Goal: Task Accomplishment & Management: Use online tool/utility

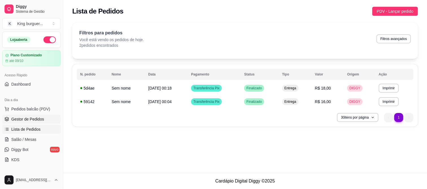
click at [40, 117] on span "Gestor de Pedidos" at bounding box center [27, 120] width 33 height 6
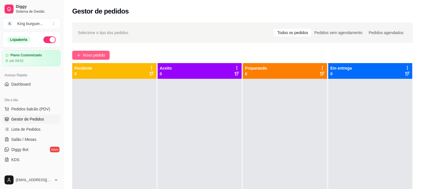
click at [98, 52] on span "Novo pedido" at bounding box center [94, 55] width 22 height 6
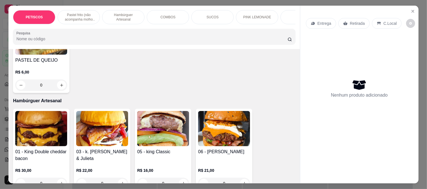
scroll to position [332, 0]
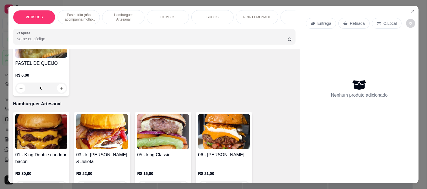
click at [157, 132] on img at bounding box center [163, 131] width 52 height 35
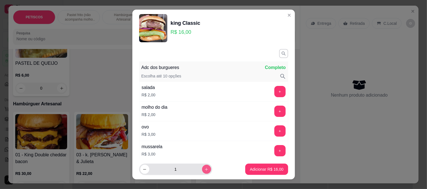
click at [204, 170] on icon "increase-product-quantity" at bounding box center [206, 170] width 4 height 4
type input "2"
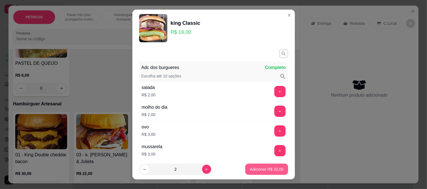
click at [254, 171] on p "Adicionar R$ 32,00" at bounding box center [267, 170] width 34 height 6
type input "2"
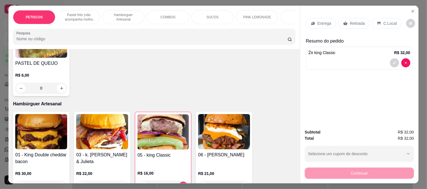
click at [159, 136] on img at bounding box center [162, 132] width 51 height 35
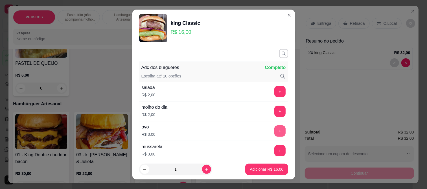
click at [274, 131] on button "+" at bounding box center [279, 131] width 11 height 11
click at [261, 169] on p "Adicionar R$ 19,00" at bounding box center [267, 170] width 34 height 6
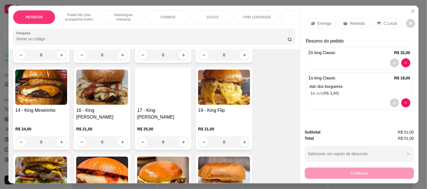
scroll to position [551, 0]
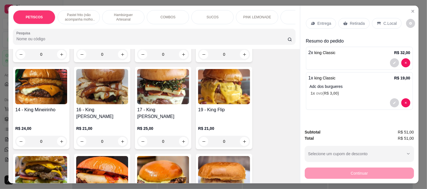
click at [54, 86] on img at bounding box center [41, 86] width 52 height 35
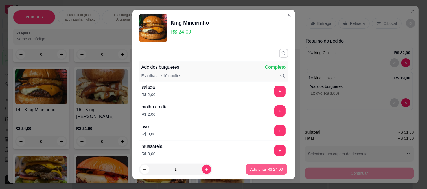
click at [251, 170] on p "Adicionar R$ 24,00" at bounding box center [266, 169] width 33 height 5
type input "1"
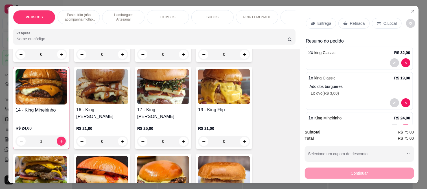
click at [161, 80] on img at bounding box center [163, 86] width 52 height 35
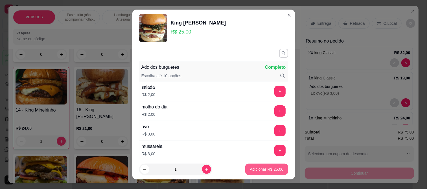
click at [250, 170] on p "Adicionar R$ 25,00" at bounding box center [267, 170] width 34 height 6
type input "1"
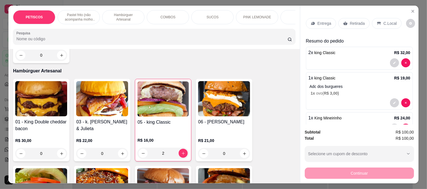
scroll to position [363, 0]
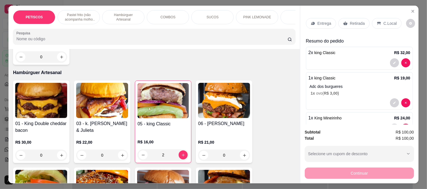
click at [98, 103] on img at bounding box center [102, 100] width 52 height 35
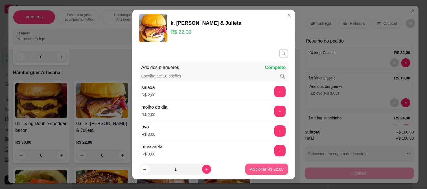
click at [255, 171] on p "Adicionar R$ 22,00" at bounding box center [267, 170] width 34 height 6
type input "1"
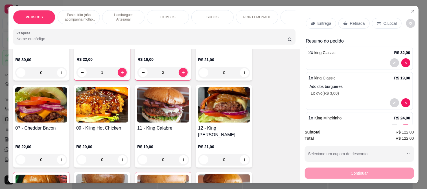
scroll to position [457, 0]
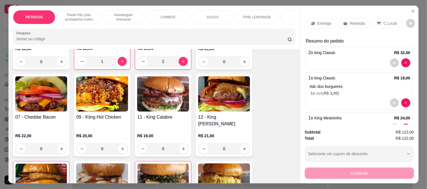
click at [156, 84] on img at bounding box center [163, 93] width 52 height 35
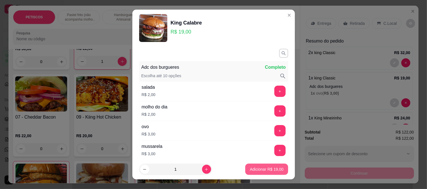
click at [267, 169] on p "Adicionar R$ 19,00" at bounding box center [267, 170] width 34 height 6
type input "1"
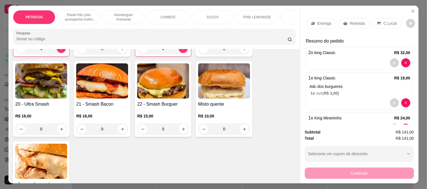
scroll to position [614, 0]
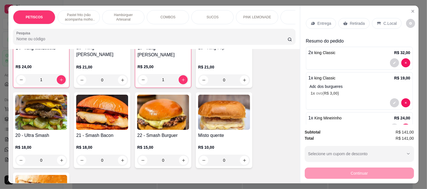
click at [104, 100] on img at bounding box center [102, 112] width 52 height 35
click at [172, 100] on img at bounding box center [163, 112] width 52 height 35
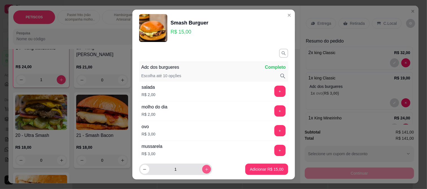
click at [203, 167] on button "increase-product-quantity" at bounding box center [206, 169] width 9 height 9
type input "3"
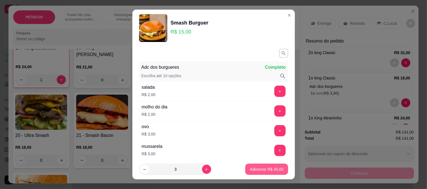
click at [250, 171] on p "Adicionar R$ 45,00" at bounding box center [267, 170] width 34 height 6
type input "3"
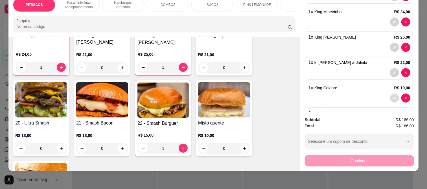
scroll to position [120, 0]
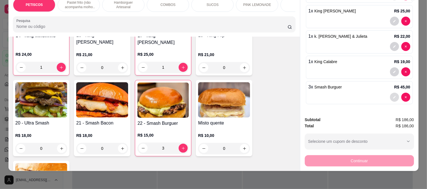
click at [393, 96] on icon "decrease-product-quantity" at bounding box center [394, 97] width 3 height 3
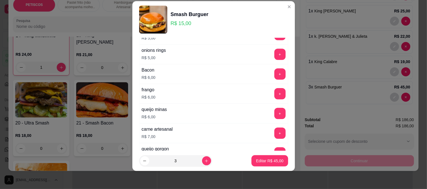
scroll to position [295, 0]
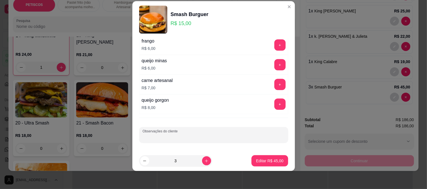
click at [159, 137] on input "Observações do cliente" at bounding box center [214, 138] width 142 height 6
type input "todos com a carne bem passada"
click at [265, 161] on p "Editar R$ 45,00" at bounding box center [270, 161] width 27 height 5
type input "0"
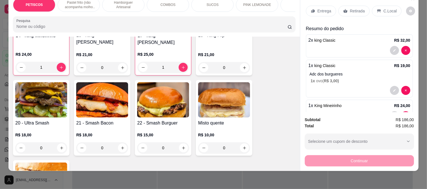
scroll to position [0, 0]
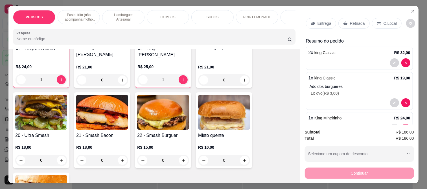
click at [324, 21] on p "Entrega" at bounding box center [324, 24] width 14 height 6
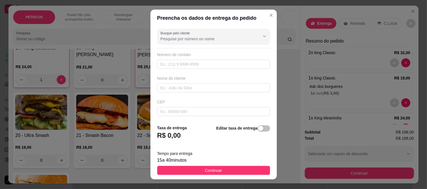
scroll to position [31, 0]
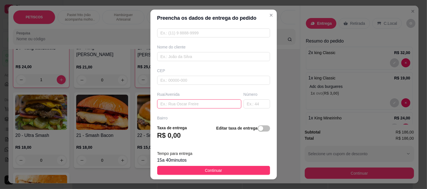
click at [172, 102] on input "text" at bounding box center [199, 104] width 84 height 9
paste input "[17:53[DATE]] [PHONE_NUMBER]: [STREET_ADDRESS][PERSON_NAME] [17:53[DATE]] [PHON…"
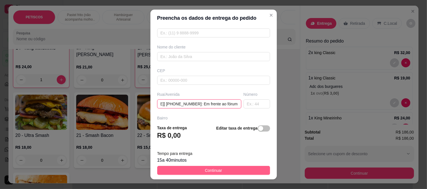
type input "[17:53[DATE]] [PHONE_NUMBER]: [STREET_ADDRESS][PERSON_NAME] [17:53[DATE]] [PHON…"
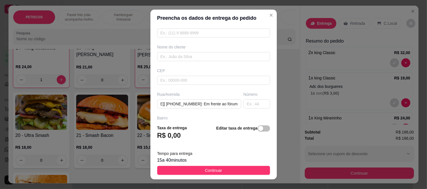
click at [216, 173] on span "Continuar" at bounding box center [213, 171] width 17 height 6
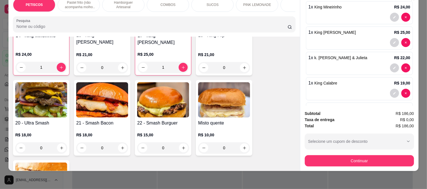
scroll to position [187, 0]
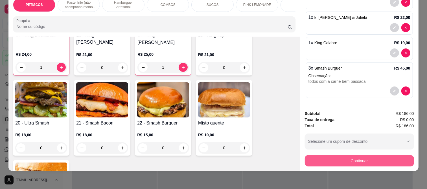
click at [342, 157] on button "Continuar" at bounding box center [359, 160] width 109 height 11
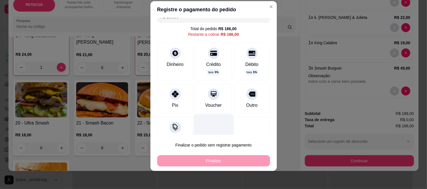
scroll to position [23, 0]
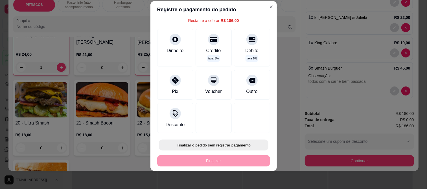
click at [204, 146] on button "Finalizar o pedido sem registrar pagamento" at bounding box center [213, 145] width 109 height 11
click at [243, 128] on button "Confirmar" at bounding box center [245, 129] width 21 height 9
type input "0"
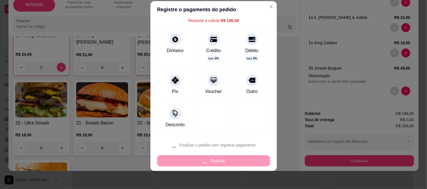
type input "0"
type input "R$ 0,00"
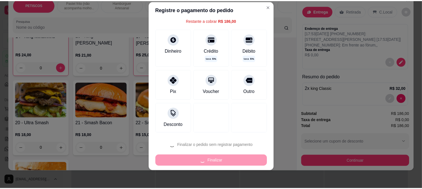
scroll to position [613, 0]
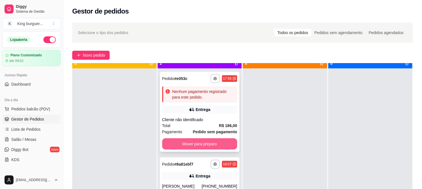
scroll to position [16, 0]
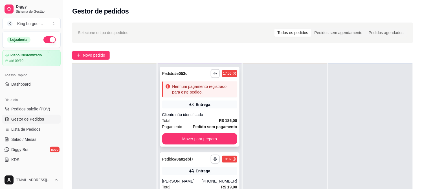
click at [217, 102] on div "Entrega" at bounding box center [199, 105] width 75 height 8
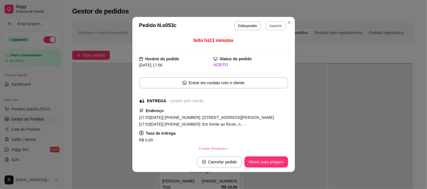
click at [281, 26] on button "Imprimir" at bounding box center [276, 25] width 20 height 9
click at [275, 46] on button "IMPRESSORA" at bounding box center [263, 45] width 41 height 9
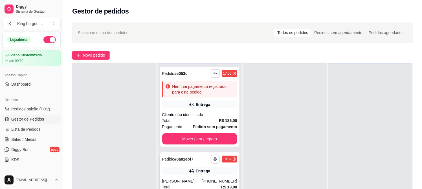
click at [217, 167] on div "Entrega" at bounding box center [199, 171] width 75 height 8
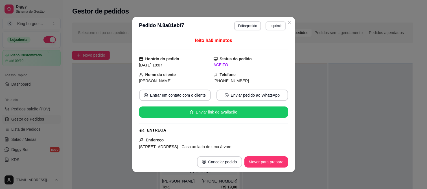
click at [279, 25] on button "Imprimir" at bounding box center [276, 25] width 20 height 9
click at [278, 45] on button "IMPRESSORA" at bounding box center [263, 45] width 41 height 9
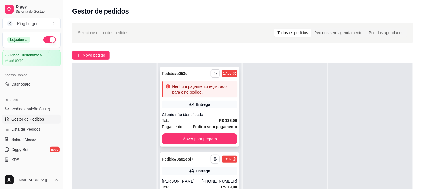
scroll to position [86, 0]
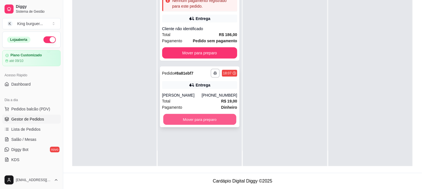
click at [227, 119] on button "Mover para preparo" at bounding box center [199, 119] width 73 height 11
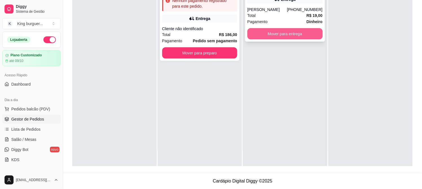
click at [310, 38] on button "Mover para entrega" at bounding box center [284, 33] width 75 height 11
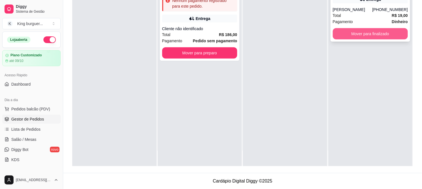
click at [354, 35] on button "Mover para finalizado" at bounding box center [370, 33] width 75 height 11
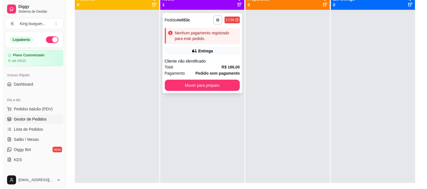
scroll to position [55, 0]
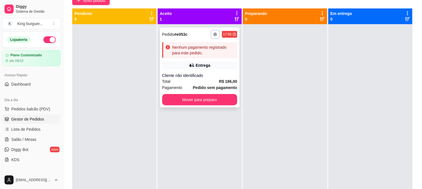
click at [205, 58] on div "**********" at bounding box center [200, 68] width 80 height 80
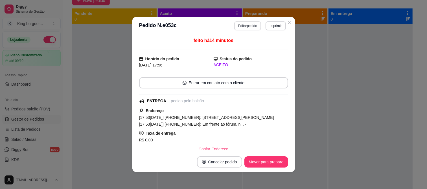
click at [247, 27] on button "Editar pedido" at bounding box center [247, 25] width 27 height 9
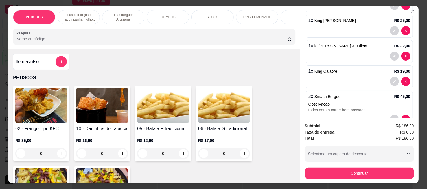
scroll to position [187, 0]
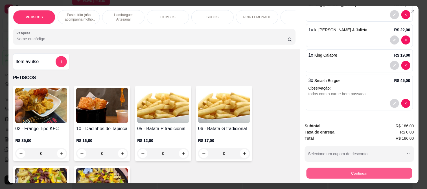
click at [340, 172] on button "Continuar" at bounding box center [359, 173] width 106 height 11
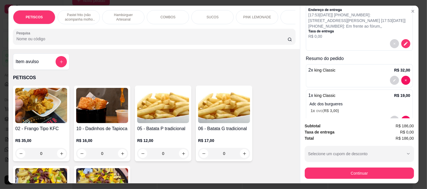
scroll to position [0, 0]
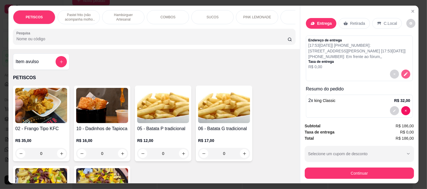
click at [404, 72] on icon "decrease-product-quantity" at bounding box center [406, 74] width 4 height 4
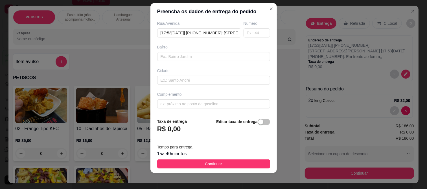
scroll to position [8, 0]
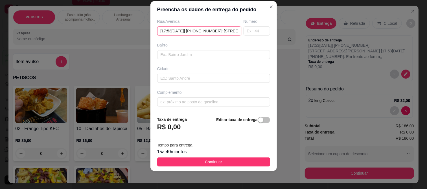
click at [227, 32] on input "[17:53[DATE]] [PHONE_NUMBER]: [STREET_ADDRESS][PERSON_NAME] [17:53[DATE]] [PHON…" at bounding box center [199, 31] width 84 height 9
click at [229, 32] on input "[STREET_ADDRESS][PERSON_NAME] [17:53[DATE]] [PHONE_NUMBER]: Em frente ao fórum" at bounding box center [199, 31] width 84 height 9
click at [227, 29] on input "[STREET_ADDRESS][PERSON_NAME] [17:53[DATE]] [PHONE_NUMBER]: Em frente ao fórum" at bounding box center [199, 31] width 84 height 9
click at [228, 31] on input "[GEOGRAPHIC_DATA][PERSON_NAME], [DATE]] [PHONE_NUMBER]: Em frente ao fórum" at bounding box center [199, 31] width 84 height 9
click at [231, 31] on input "[GEOGRAPHIC_DATA][PERSON_NAME], [DATE]] [PHONE_NUMBER]: Em frente ao fórum" at bounding box center [199, 31] width 84 height 9
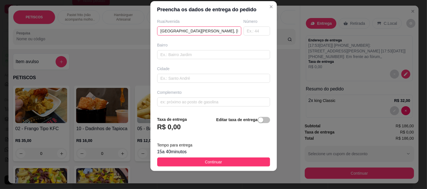
click at [227, 31] on input "[GEOGRAPHIC_DATA][PERSON_NAME], [DATE]] [PHONE_NUMBER]: Em frente ao fórum" at bounding box center [199, 31] width 84 height 9
click at [228, 28] on input "[STREET_ADDRESS][PERSON_NAME]] [PHONE_NUMBER]: Em frente ao fórum" at bounding box center [199, 31] width 84 height 9
click at [227, 29] on input "[STREET_ADDRESS][PERSON_NAME] [PHONE_NUMBER]: Em frente ao fórum" at bounding box center [199, 31] width 84 height 9
click at [228, 29] on input "[STREET_ADDRESS][PERSON_NAME] 9983-0051: Em frente ao fórum" at bounding box center [199, 31] width 84 height 9
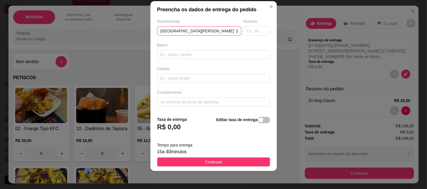
click at [229, 31] on input "[GEOGRAPHIC_DATA][PERSON_NAME] [PHONE_NUMBER]: Em frente ao fórum" at bounding box center [199, 31] width 84 height 9
click at [229, 29] on input "[GEOGRAPHIC_DATA][PERSON_NAME] [PHONE_NUMBER]: Em frente ao fórum" at bounding box center [199, 31] width 84 height 9
click at [228, 29] on input "[STREET_ADDRESS][PERSON_NAME]: Em frente ao fórum" at bounding box center [199, 31] width 84 height 9
click at [229, 29] on input "[STREET_ADDRESS][PERSON_NAME] : Em frente ao fórum" at bounding box center [199, 31] width 84 height 9
click at [222, 32] on input "[STREET_ADDRESS][PERSON_NAME] : Em frente ao fórum" at bounding box center [199, 31] width 84 height 9
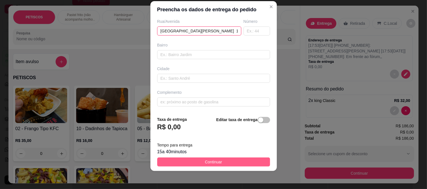
type input "[GEOGRAPHIC_DATA][PERSON_NAME] 1736 Em frente ao fórum"
click at [205, 162] on span "Continuar" at bounding box center [213, 162] width 17 height 6
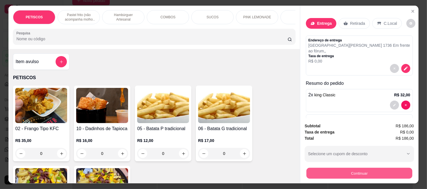
click at [348, 168] on button "Continuar" at bounding box center [359, 173] width 106 height 11
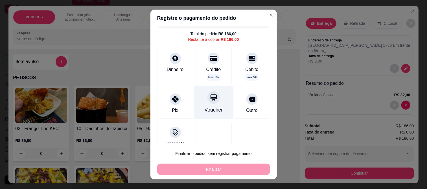
scroll to position [23, 0]
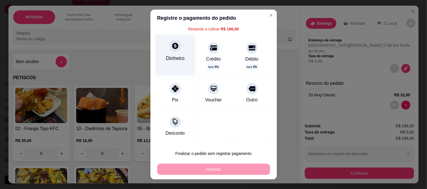
click at [172, 45] on icon at bounding box center [174, 45] width 7 height 7
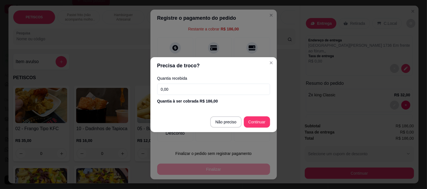
drag, startPoint x: 190, startPoint y: 89, endPoint x: 91, endPoint y: 88, distance: 99.1
click at [91, 88] on div "Precisa de troco? Quantia recebida 0,00 Quantia à ser cobrada R$ 186,00 Não pre…" at bounding box center [213, 94] width 427 height 189
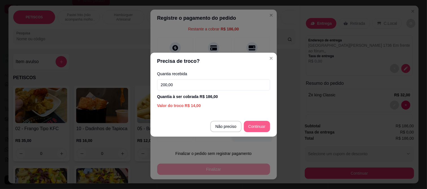
type input "200,00"
type input "R$ 0,00"
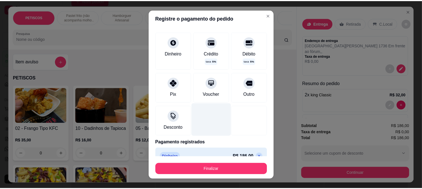
scroll to position [33, 0]
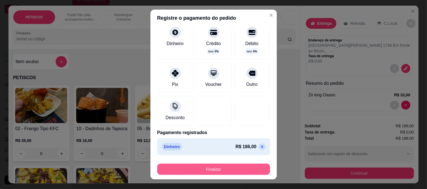
click at [231, 168] on button "Finalizar" at bounding box center [213, 169] width 113 height 11
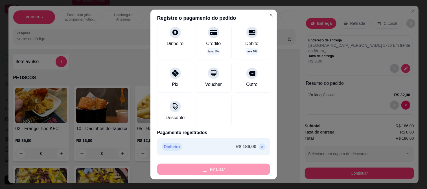
type input "0"
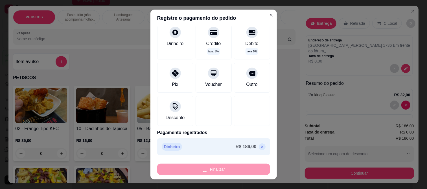
type input "-R$ 186,00"
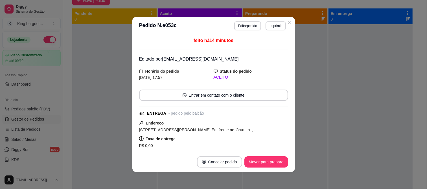
click at [272, 167] on button "Mover para preparo" at bounding box center [266, 162] width 44 height 11
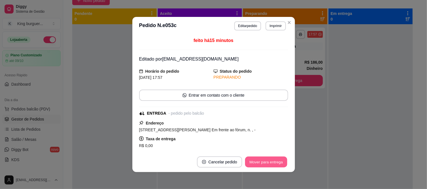
click at [274, 164] on button "Mover para entrega" at bounding box center [266, 162] width 42 height 11
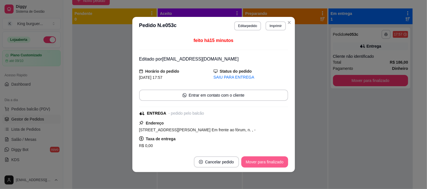
click at [274, 164] on button "Mover para finalizado" at bounding box center [264, 162] width 47 height 11
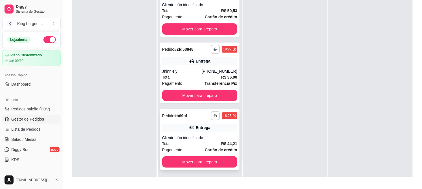
scroll to position [86, 0]
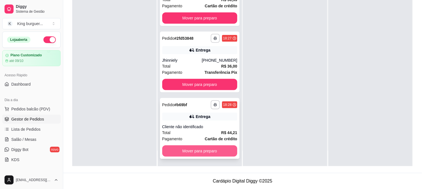
click at [218, 148] on button "Mover para preparo" at bounding box center [199, 151] width 75 height 11
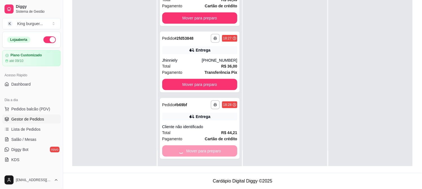
scroll to position [0, 0]
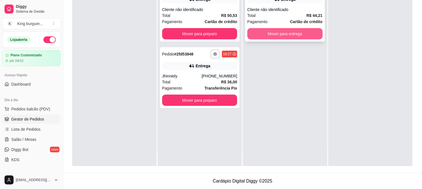
click at [305, 35] on button "Mover para entrega" at bounding box center [284, 33] width 75 height 11
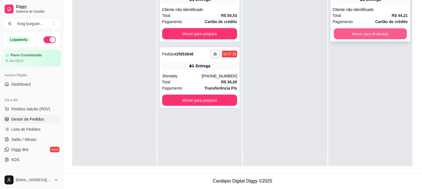
click at [374, 32] on button "Mover para finalizado" at bounding box center [370, 34] width 73 height 11
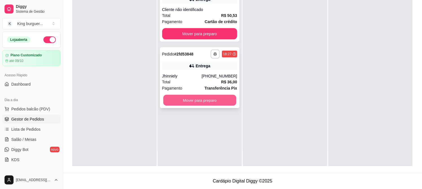
click at [225, 100] on button "Mover para preparo" at bounding box center [199, 100] width 73 height 11
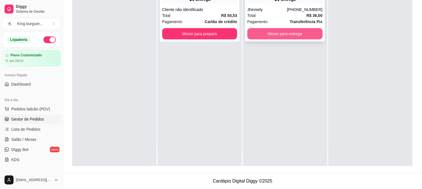
click at [300, 37] on button "Mover para entrega" at bounding box center [284, 33] width 75 height 11
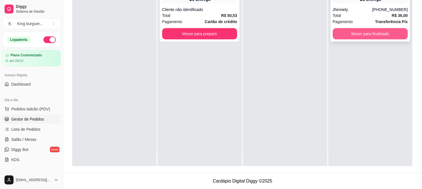
click at [333, 37] on button "Mover para finalizado" at bounding box center [370, 33] width 75 height 11
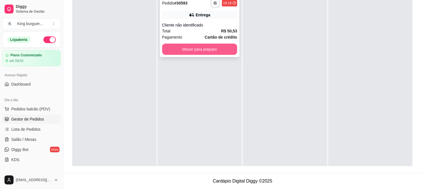
click at [216, 44] on button "Mover para preparo" at bounding box center [199, 49] width 75 height 11
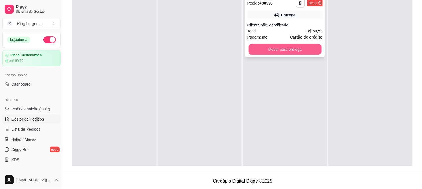
click at [276, 52] on button "Mover para entrega" at bounding box center [285, 49] width 73 height 11
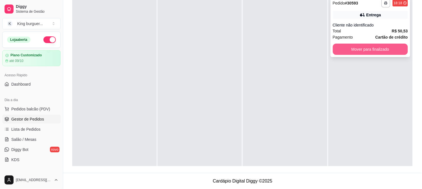
click at [345, 49] on button "Mover para finalizado" at bounding box center [370, 49] width 75 height 11
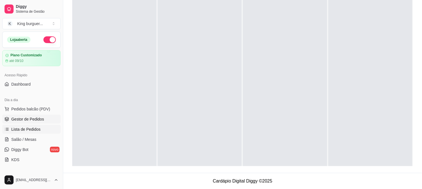
scroll to position [31, 0]
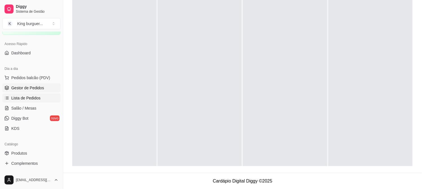
click at [39, 98] on span "Lista de Pedidos" at bounding box center [25, 98] width 29 height 6
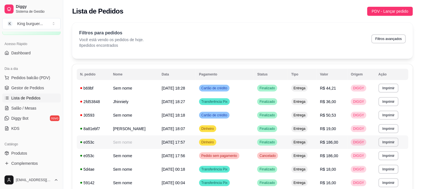
click at [336, 141] on span "R$ 186,00" at bounding box center [329, 142] width 18 height 5
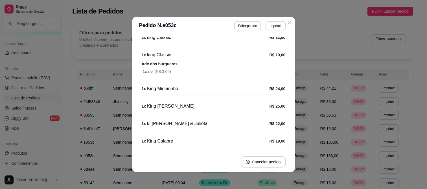
scroll to position [209, 0]
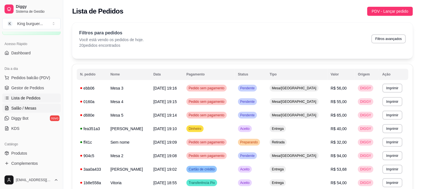
click at [25, 106] on span "Salão / Mesas" at bounding box center [23, 109] width 25 height 6
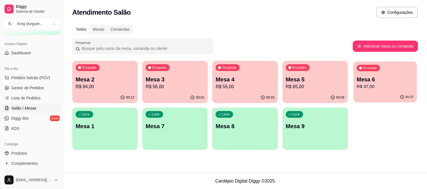
click at [369, 85] on p "R$ 37,00" at bounding box center [385, 87] width 57 height 6
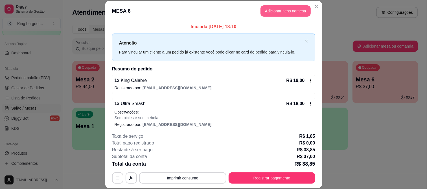
click at [285, 10] on button "Adicionar itens na mesa" at bounding box center [285, 10] width 50 height 11
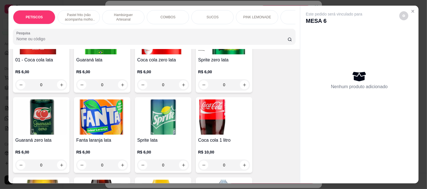
scroll to position [1348, 0]
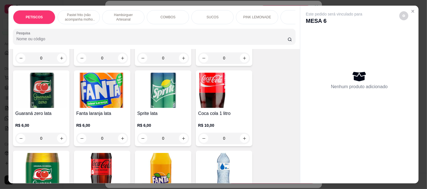
click at [216, 77] on img at bounding box center [224, 90] width 52 height 35
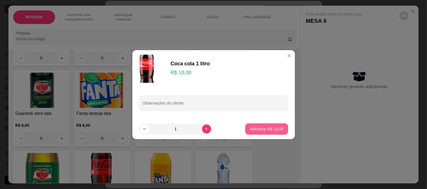
click at [269, 134] on button "Adicionar R$ 10,00" at bounding box center [266, 129] width 43 height 11
type input "1"
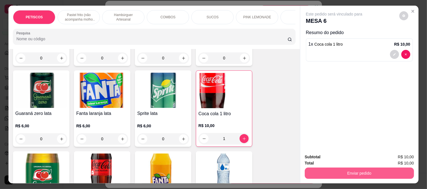
click at [324, 170] on button "Enviar pedido" at bounding box center [359, 173] width 109 height 11
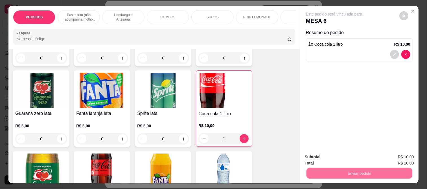
click at [394, 155] on button "Enviar pedido" at bounding box center [399, 157] width 32 height 11
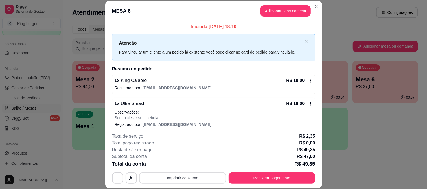
click at [201, 177] on button "Imprimir consumo" at bounding box center [182, 178] width 87 height 11
click at [186, 163] on button "IMPRESSORA" at bounding box center [182, 165] width 41 height 9
click at [263, 178] on button "Registrar pagamento" at bounding box center [272, 178] width 87 height 11
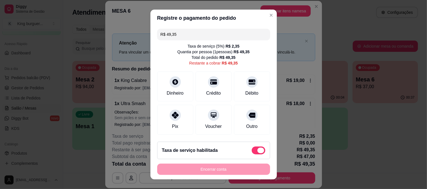
click at [252, 152] on span at bounding box center [259, 151] width 14 height 8
click at [251, 152] on input "checkbox" at bounding box center [253, 154] width 4 height 4
checkbox input "true"
type input "R$ 47,00"
checkbox input "false"
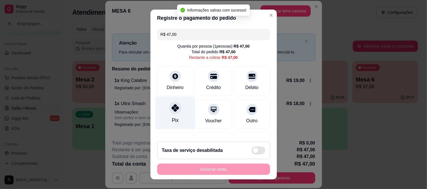
click at [170, 112] on div at bounding box center [175, 108] width 12 height 12
type input "R$ 0,00"
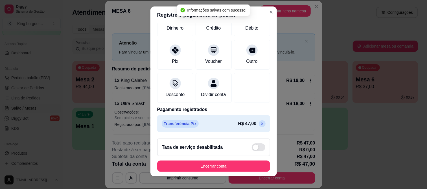
scroll to position [8, 0]
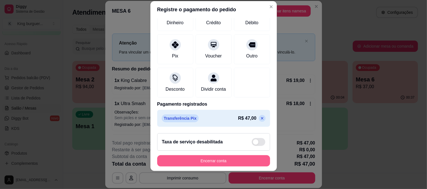
click at [225, 162] on button "Encerrar conta" at bounding box center [213, 160] width 113 height 11
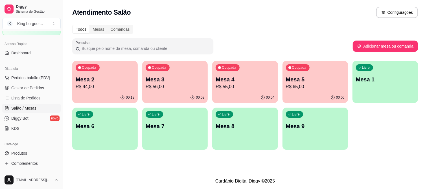
click at [237, 90] on div "Ocupada Mesa 4 R$ 55,00" at bounding box center [244, 76] width 65 height 31
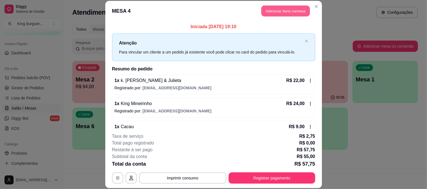
click at [279, 8] on button "Adicionar itens na mesa" at bounding box center [285, 11] width 49 height 11
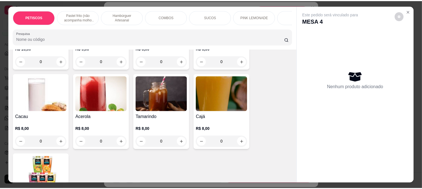
scroll to position [941, 0]
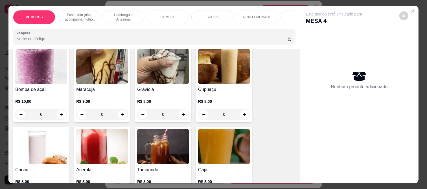
click at [109, 66] on img at bounding box center [102, 66] width 52 height 35
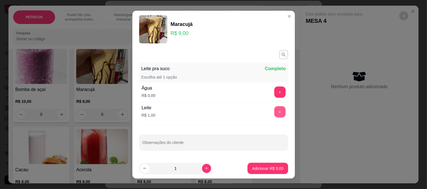
click at [274, 111] on button "+" at bounding box center [279, 111] width 11 height 11
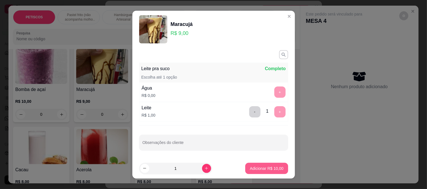
click at [261, 171] on button "Adicionar R$ 10,00" at bounding box center [266, 168] width 43 height 11
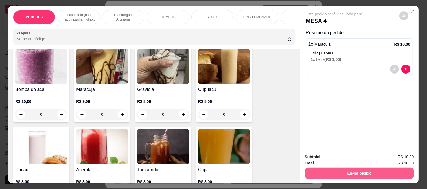
click at [328, 168] on button "Enviar pedido" at bounding box center [359, 173] width 109 height 11
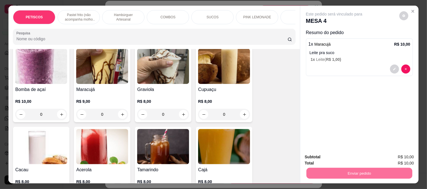
click at [390, 156] on button "Enviar pedido" at bounding box center [399, 157] width 31 height 10
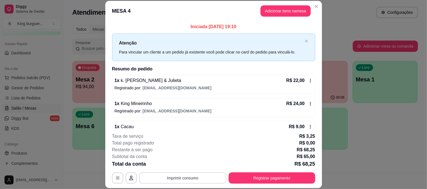
click at [209, 178] on button "Imprimir consumo" at bounding box center [182, 178] width 87 height 11
click at [188, 163] on button "IMPRESSORA" at bounding box center [182, 165] width 41 height 9
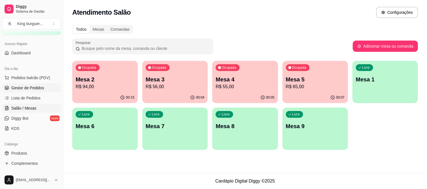
click at [35, 92] on link "Gestor de Pedidos" at bounding box center [31, 88] width 58 height 9
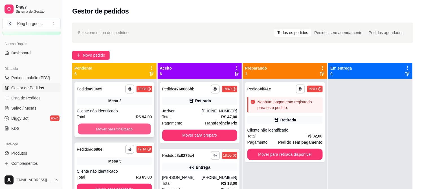
click at [122, 128] on button "Mover para finalizado" at bounding box center [114, 129] width 73 height 11
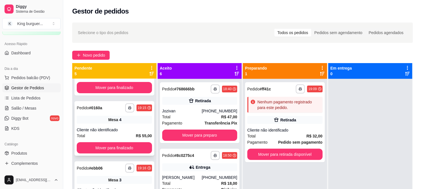
scroll to position [62, 0]
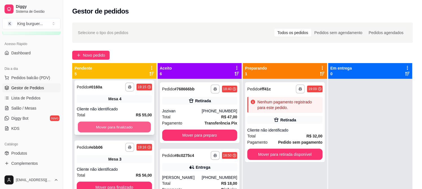
click at [128, 126] on button "Mover para finalizado" at bounding box center [114, 127] width 73 height 11
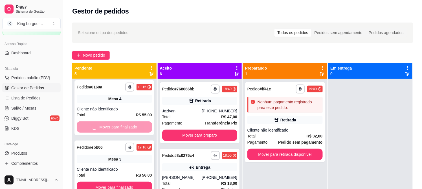
scroll to position [58, 0]
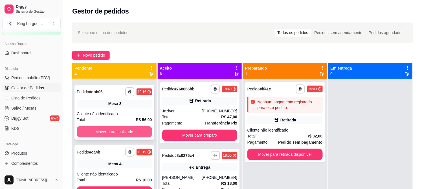
click at [132, 131] on button "Mover para finalizado" at bounding box center [114, 131] width 75 height 11
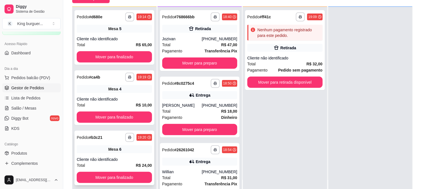
scroll to position [86, 0]
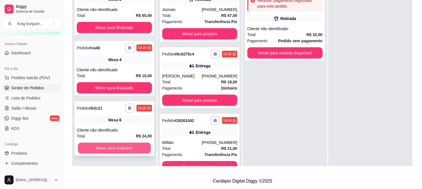
click at [133, 145] on button "Mover para finalizado" at bounding box center [114, 148] width 73 height 11
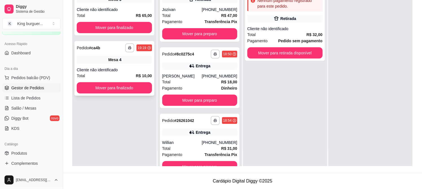
click at [138, 91] on button "Mover para finalizado" at bounding box center [114, 87] width 75 height 11
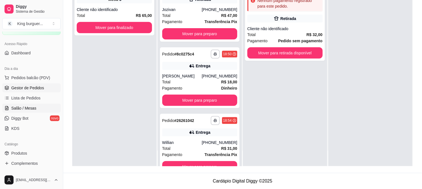
click at [35, 108] on span "Salão / Mesas" at bounding box center [23, 109] width 25 height 6
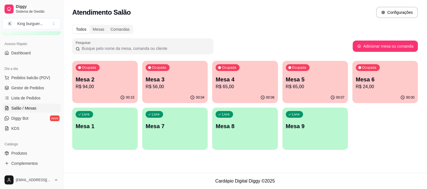
click at [93, 95] on div "00:15" at bounding box center [104, 97] width 65 height 11
click at [380, 84] on p "R$ 24,00" at bounding box center [385, 87] width 59 height 7
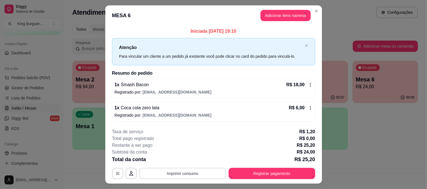
click at [185, 170] on button "Imprimir consumo" at bounding box center [182, 173] width 87 height 11
click at [187, 162] on button "IMPRESSORA" at bounding box center [182, 160] width 40 height 9
